Goal: Task Accomplishment & Management: Use online tool/utility

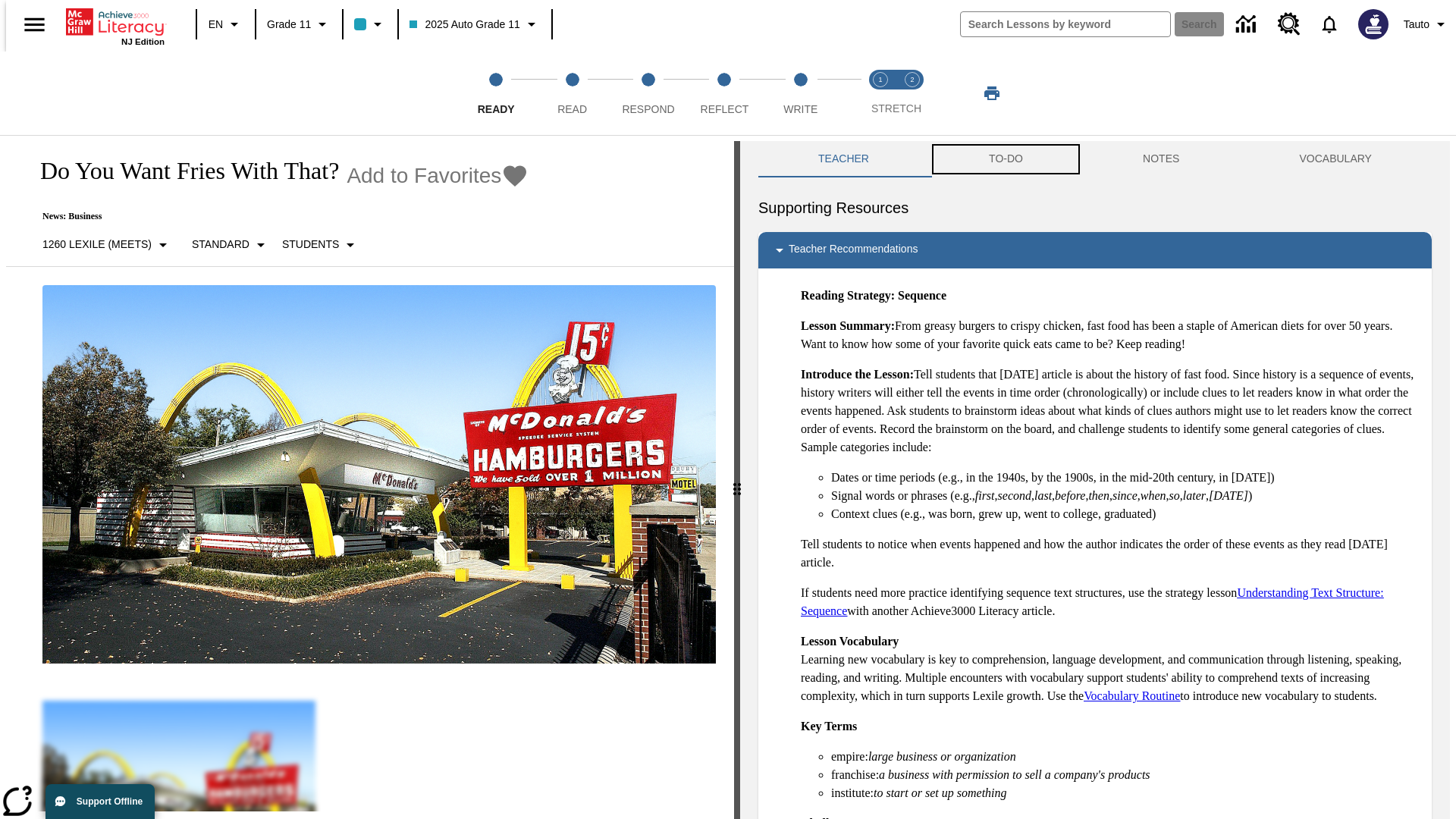
click at [1005, 159] on button "TO-DO" at bounding box center [1006, 160] width 154 height 37
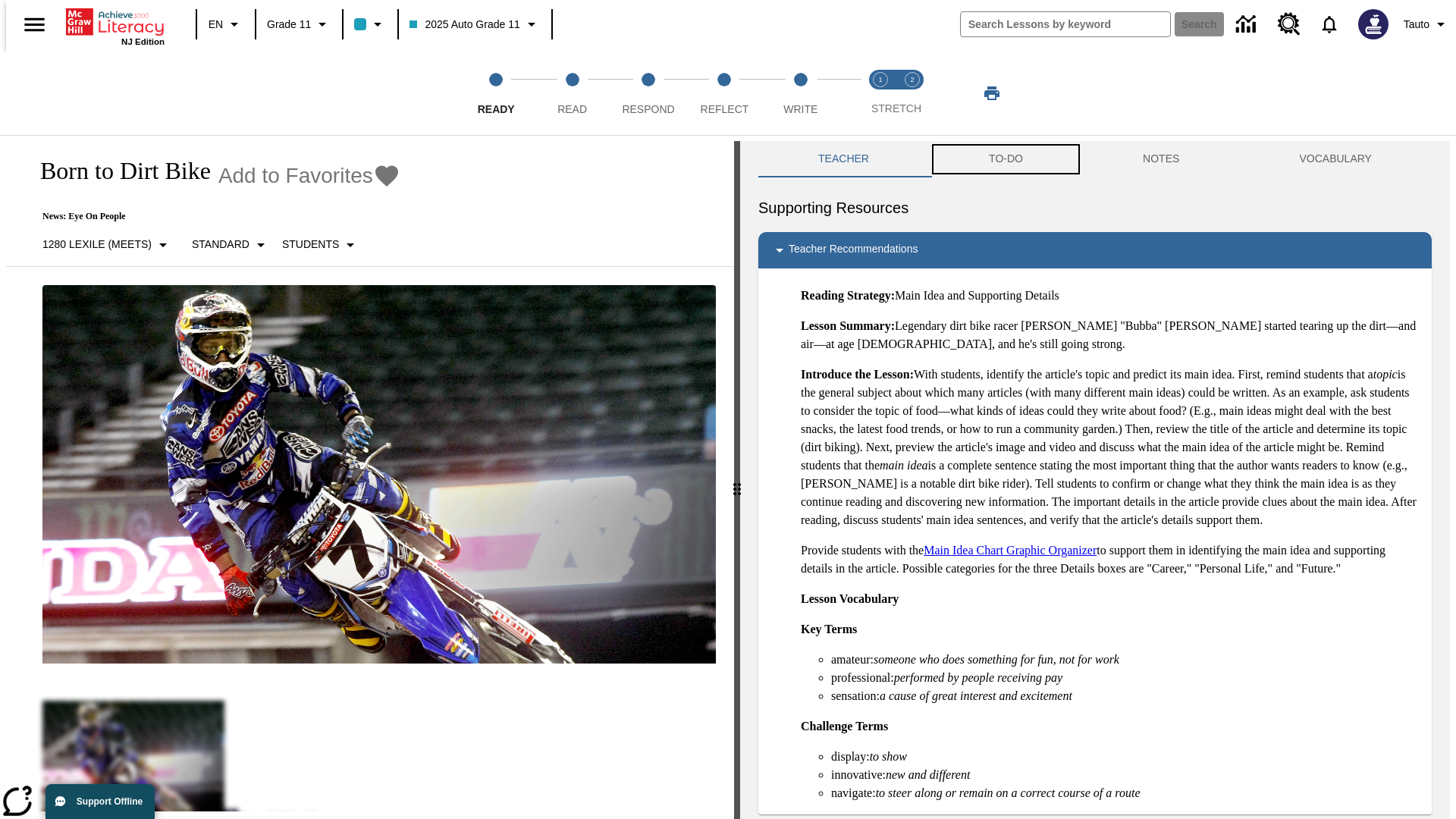
click at [1005, 159] on button "TO-DO" at bounding box center [1006, 160] width 154 height 37
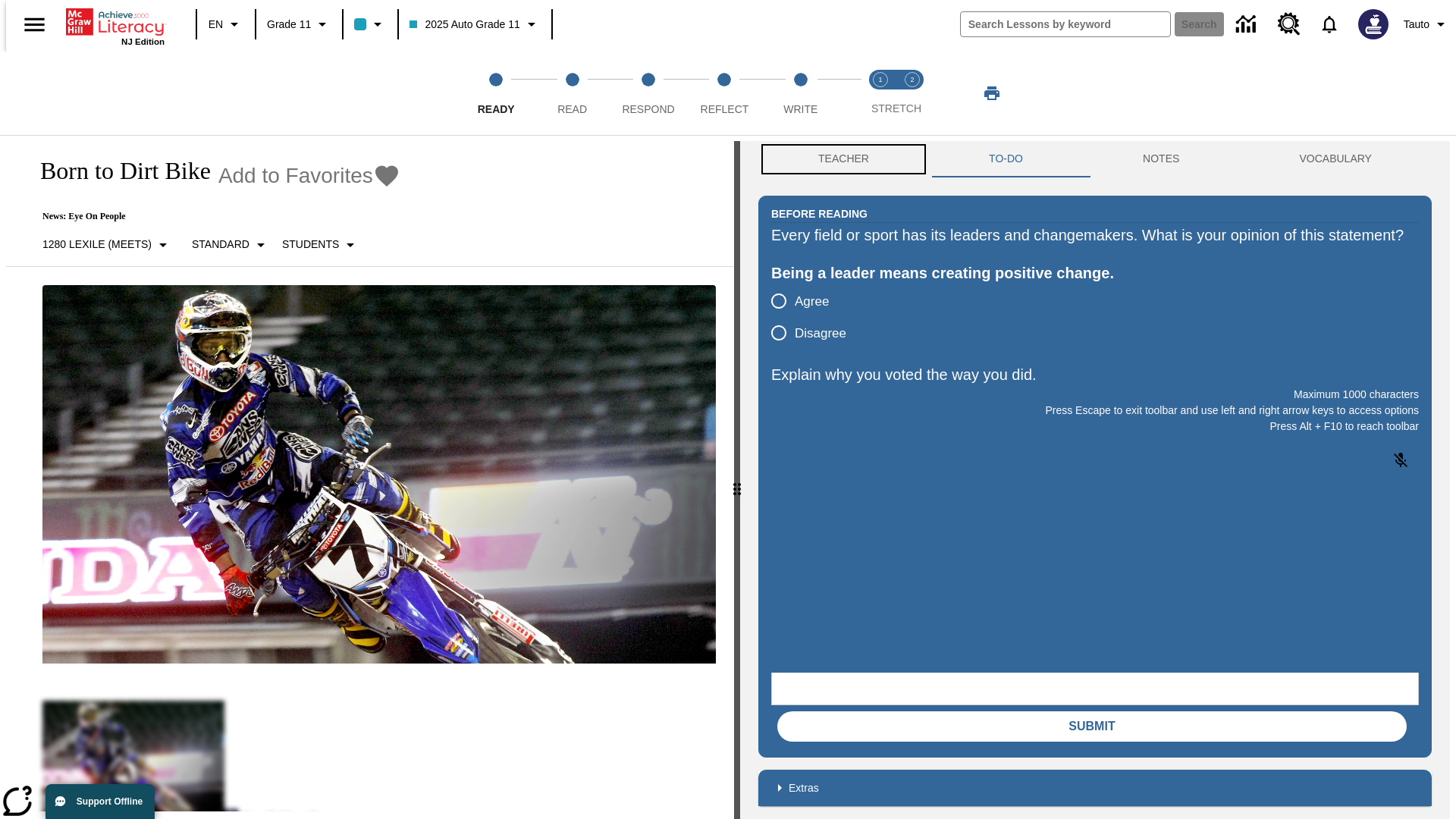
scroll to position [1, 0]
